Goal: Communication & Community: Connect with others

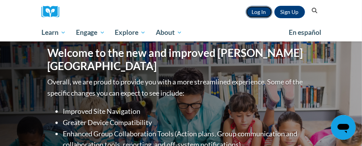
click at [264, 15] on link "Log In" at bounding box center [259, 12] width 27 height 12
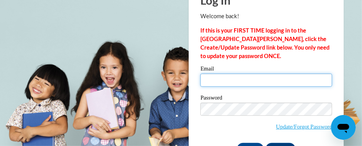
click at [221, 78] on input "Email" at bounding box center [266, 80] width 132 height 13
paste input "aschneider@wbsd-schools.org"
type input "aschneider@wbsd-schools.org"
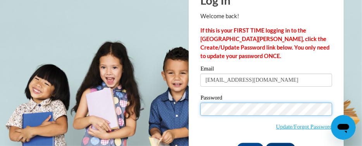
scroll to position [64, 0]
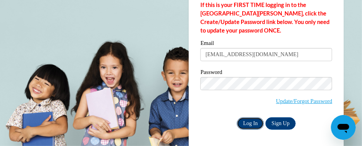
click at [247, 122] on input "Log In" at bounding box center [250, 123] width 27 height 12
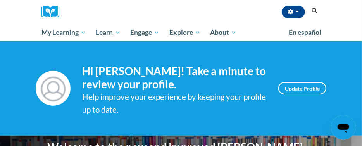
scroll to position [39, 0]
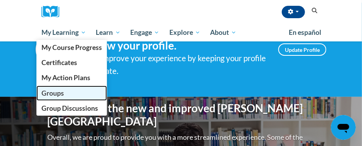
click at [52, 92] on span "Groups" at bounding box center [52, 93] width 22 height 8
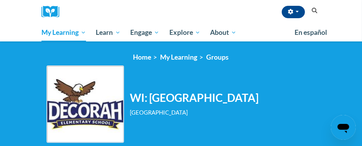
scroll to position [116, 0]
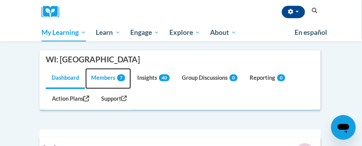
click at [105, 77] on link "Members 7" at bounding box center [108, 78] width 46 height 21
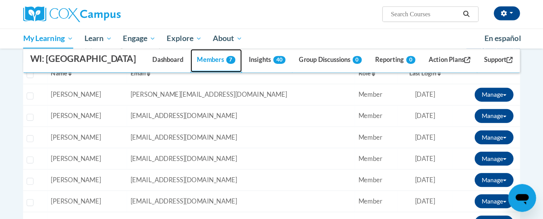
scroll to position [188, 0]
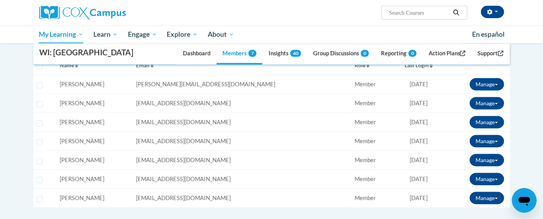
drag, startPoint x: 340, startPoint y: 3, endPoint x: 26, endPoint y: 144, distance: 344.2
click at [26, 145] on body "Adrienne Schneider (America/Chicago UTC-05:00) My Profile Inbox Group Dashboard…" at bounding box center [271, 134] width 543 height 644
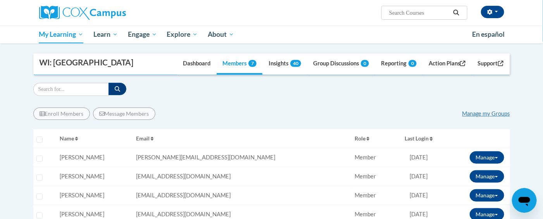
scroll to position [111, 0]
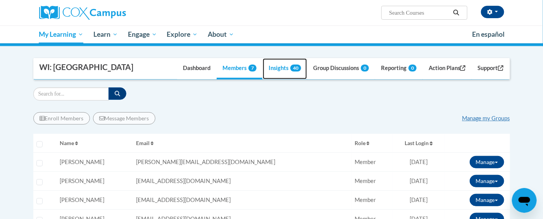
click at [277, 68] on link "Insights 40" at bounding box center [285, 69] width 44 height 21
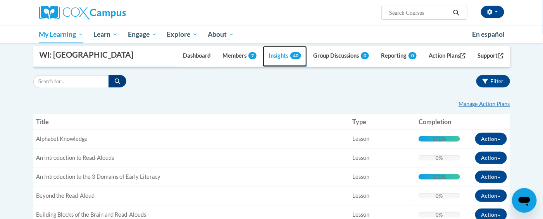
scroll to position [116, 0]
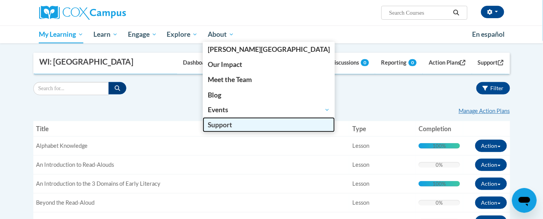
click at [220, 126] on span "Support" at bounding box center [220, 125] width 24 height 8
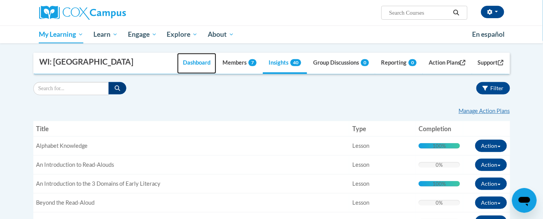
click at [189, 64] on link "Dashboard" at bounding box center [196, 63] width 39 height 21
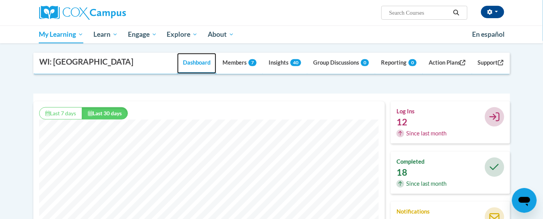
scroll to position [198, 352]
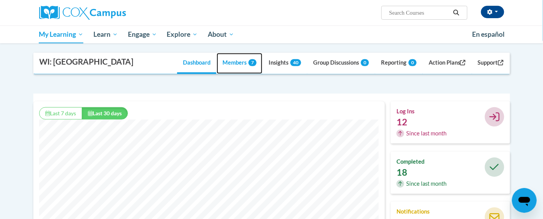
click at [235, 64] on link "Members 7" at bounding box center [240, 63] width 46 height 21
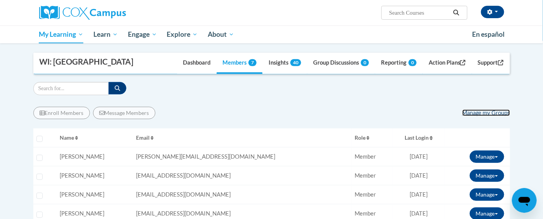
click at [362, 112] on link "Manage my Groups" at bounding box center [487, 113] width 48 height 7
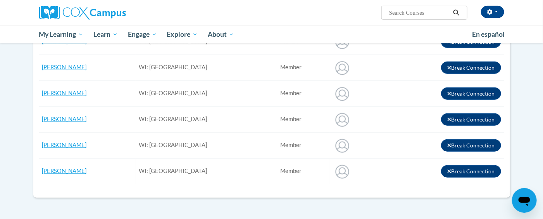
scroll to position [58, 0]
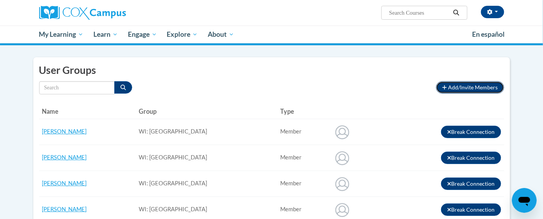
click at [467, 89] on span "Add/Invite Members" at bounding box center [474, 87] width 50 height 7
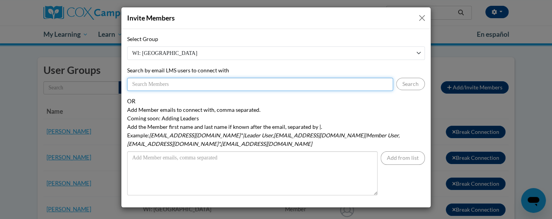
click at [190, 83] on input "Search by email LMS users to connect with" at bounding box center [260, 84] width 266 height 13
type input "warndt@wbsd-schools.org"
drag, startPoint x: 178, startPoint y: 81, endPoint x: 148, endPoint y: 94, distance: 32.5
click at [131, 88] on input "warndt@wbsd-schools.org" at bounding box center [260, 84] width 266 height 13
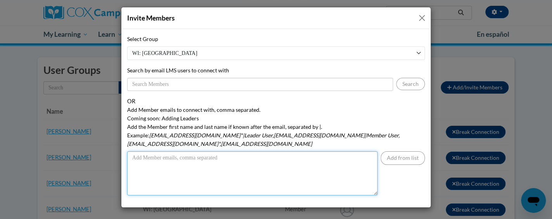
click at [169, 152] on textarea "Add Member emails to connect with, comma separated. Coming soon: Adding Leaders…" at bounding box center [252, 174] width 250 height 44
paste textarea "warndt@wbsd-schools.org"
type textarea "warndt@wbsd-schools.org"
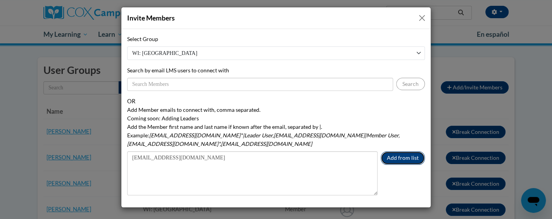
click at [402, 152] on button "Add from list" at bounding box center [403, 159] width 44 height 14
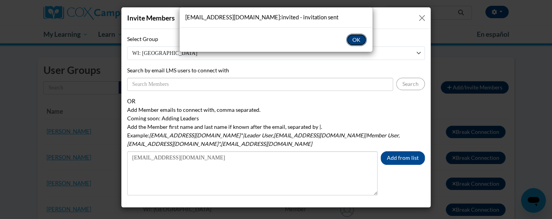
click at [360, 41] on button "OK" at bounding box center [356, 40] width 21 height 12
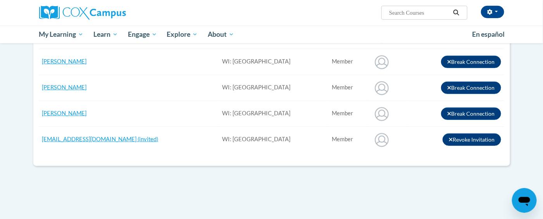
scroll to position [0, 0]
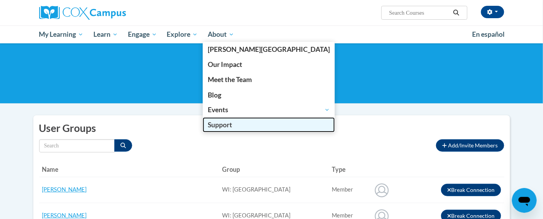
click at [225, 126] on span "Support" at bounding box center [220, 125] width 24 height 8
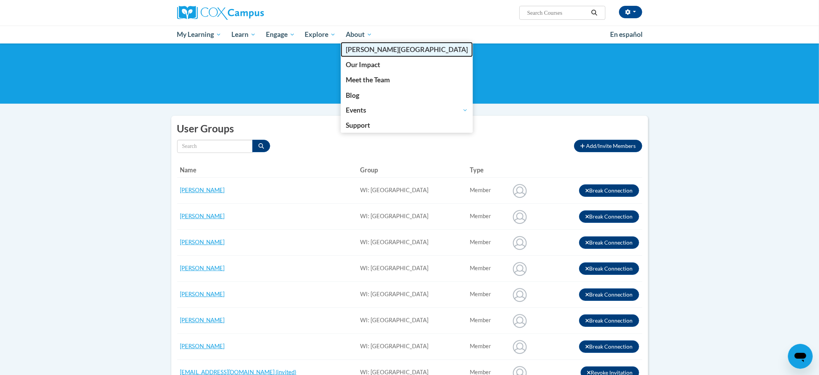
click at [360, 47] on span "[PERSON_NAME][GEOGRAPHIC_DATA]" at bounding box center [407, 49] width 122 height 8
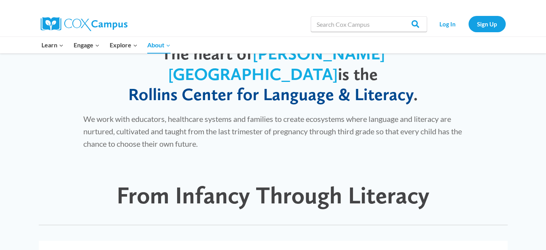
scroll to position [194, 0]
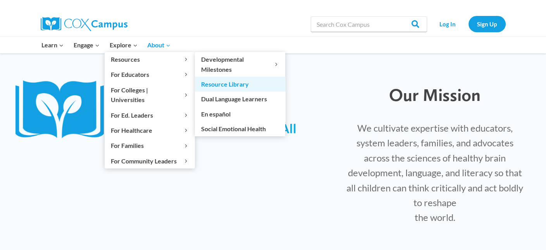
click at [220, 85] on link "Resource Library" at bounding box center [240, 84] width 90 height 15
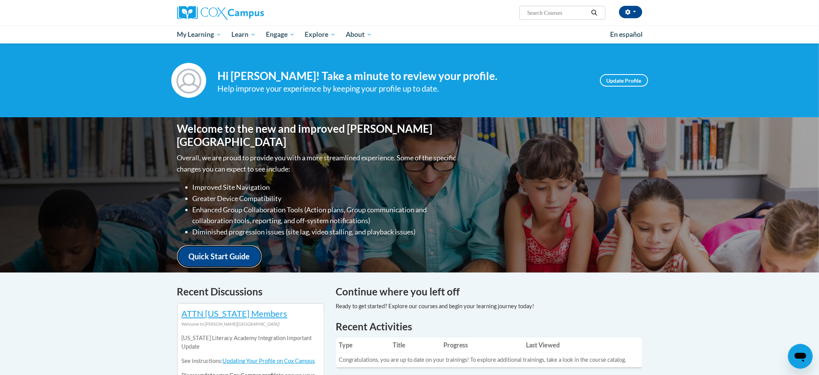
click at [222, 247] on link "Quick Start Guide" at bounding box center [219, 256] width 85 height 22
